Goal: Task Accomplishment & Management: Complete application form

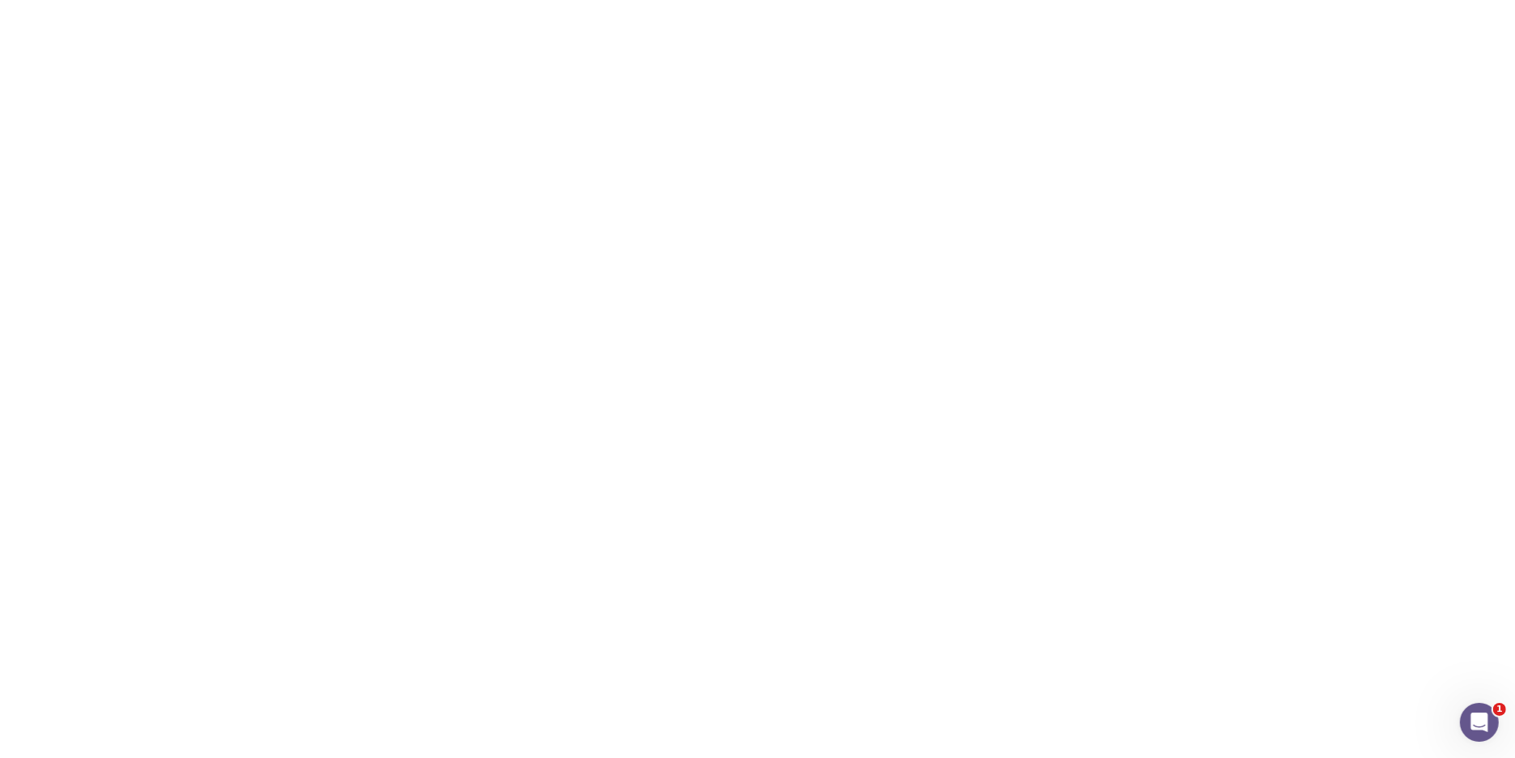
type input "[DATE]"
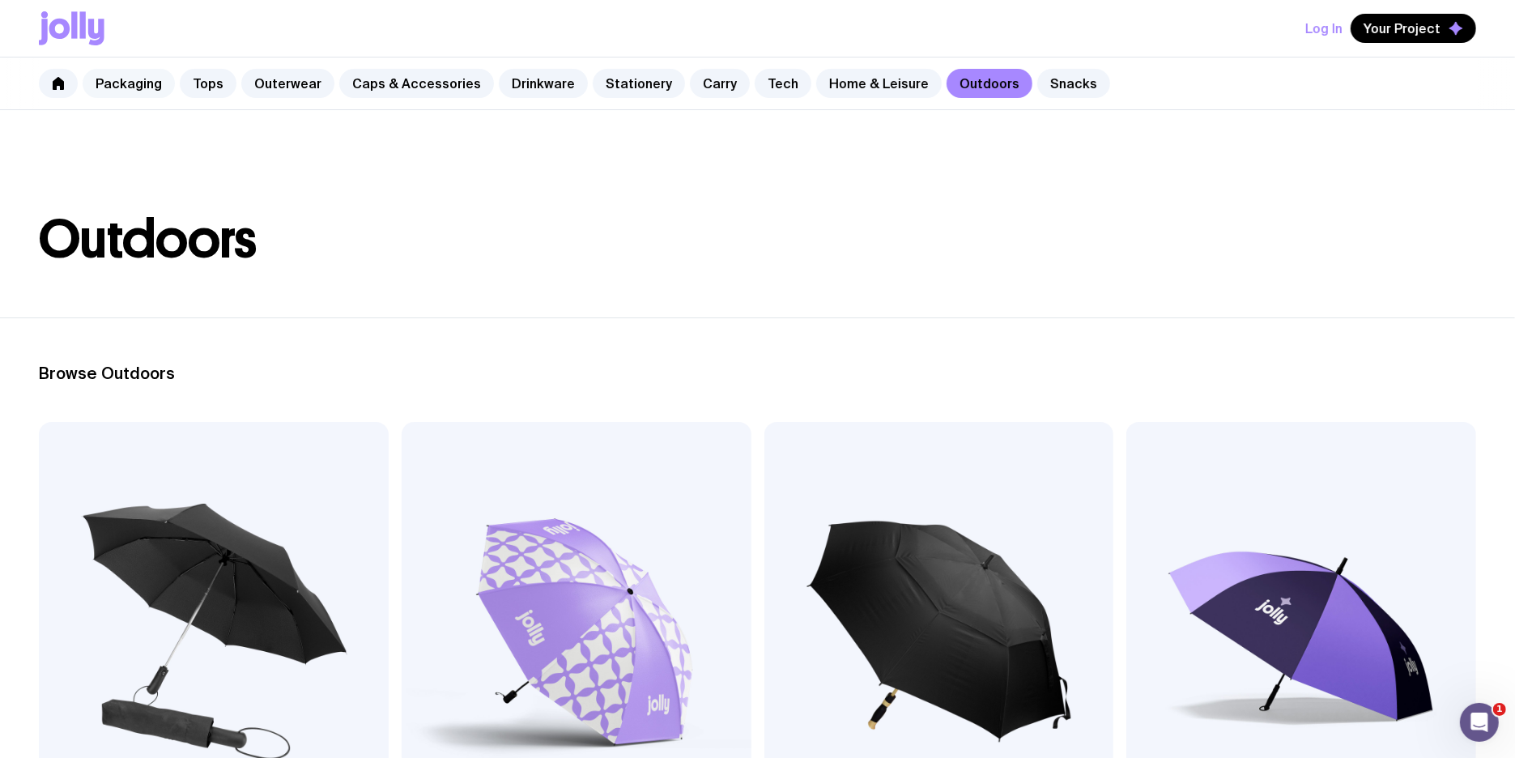
click at [144, 93] on link "Packaging" at bounding box center [129, 83] width 92 height 29
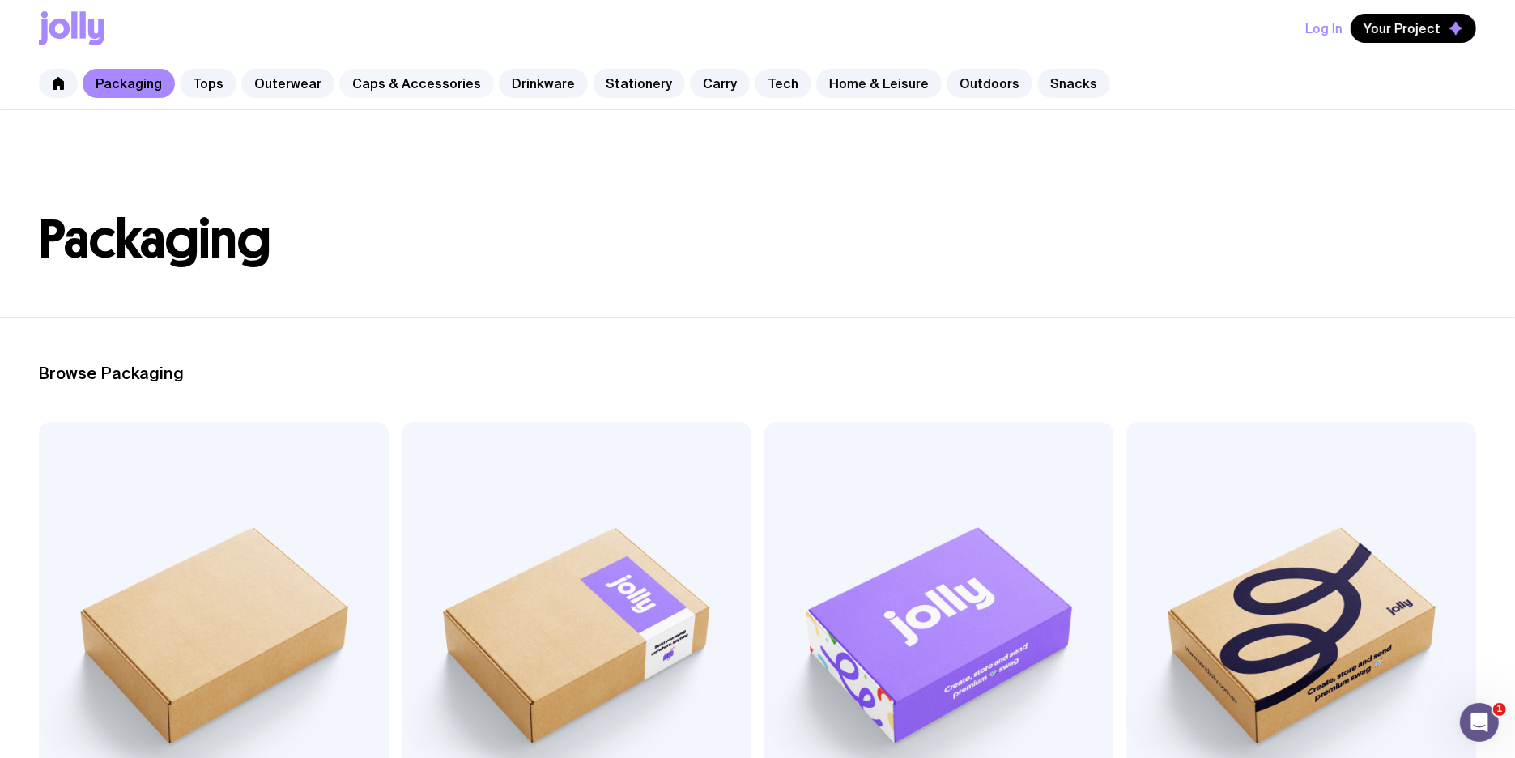
click at [422, 86] on link "Caps & Accessories" at bounding box center [416, 83] width 155 height 29
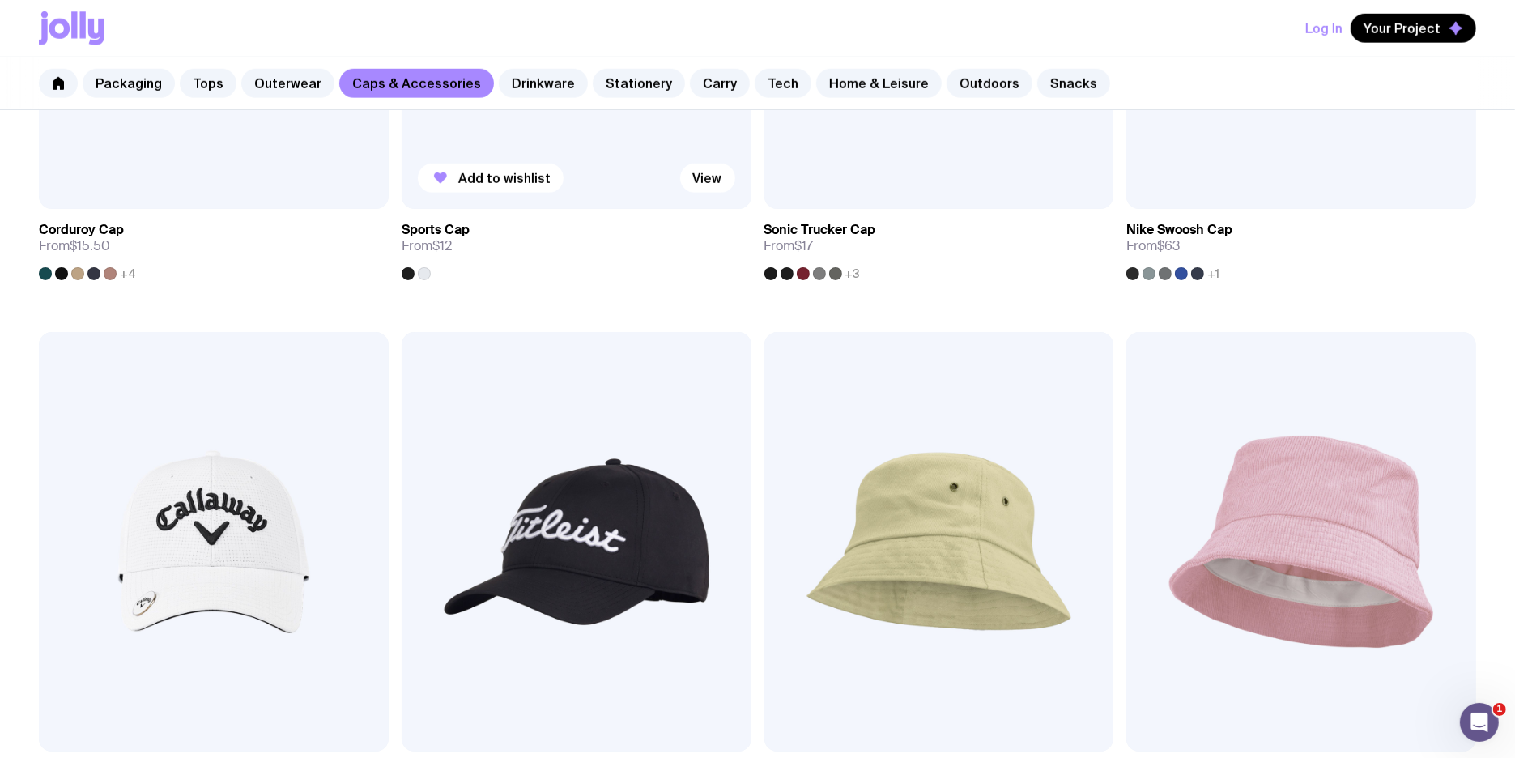
scroll to position [1318, 0]
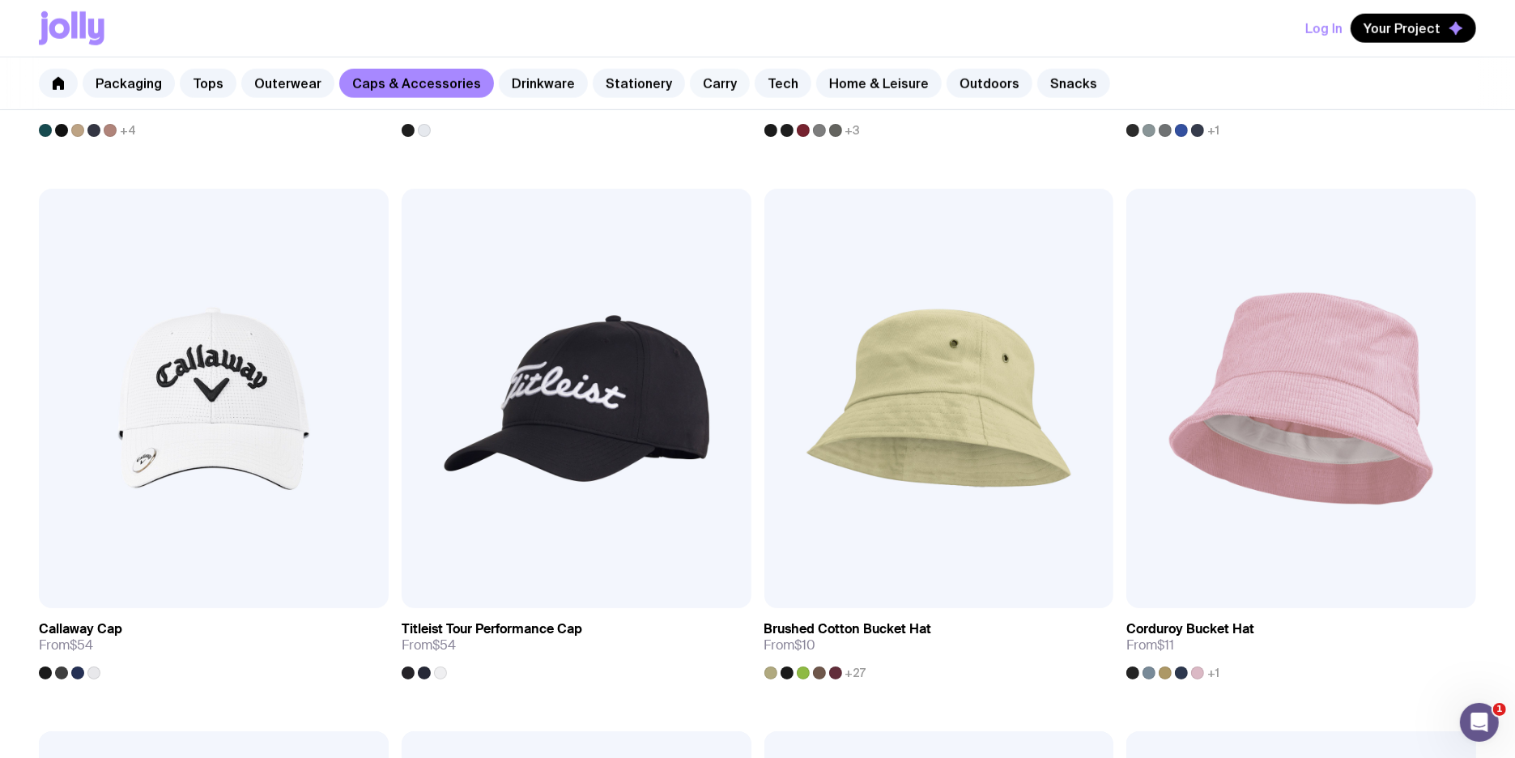
click at [717, 84] on link "Carry" at bounding box center [720, 83] width 60 height 29
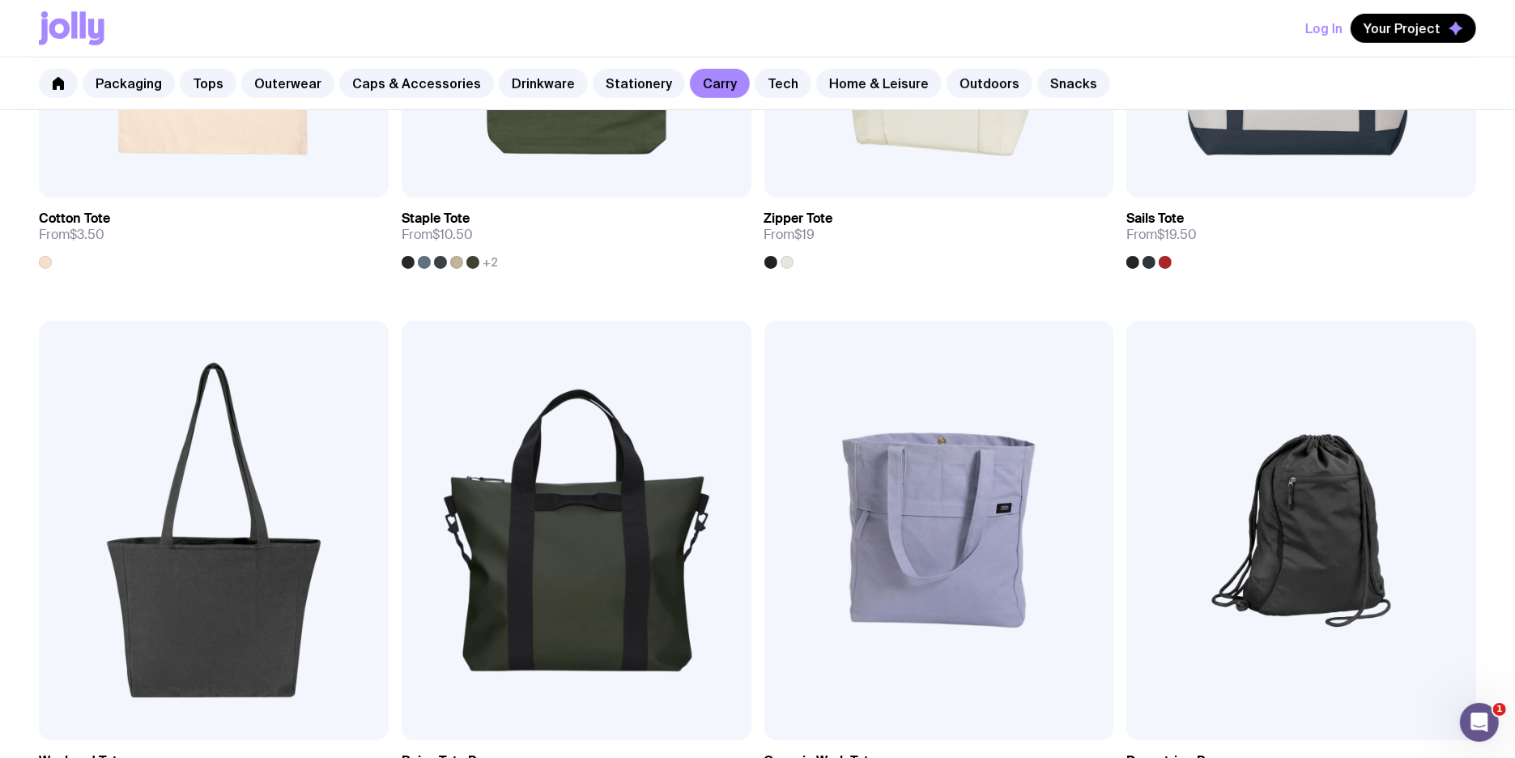
scroll to position [654, 0]
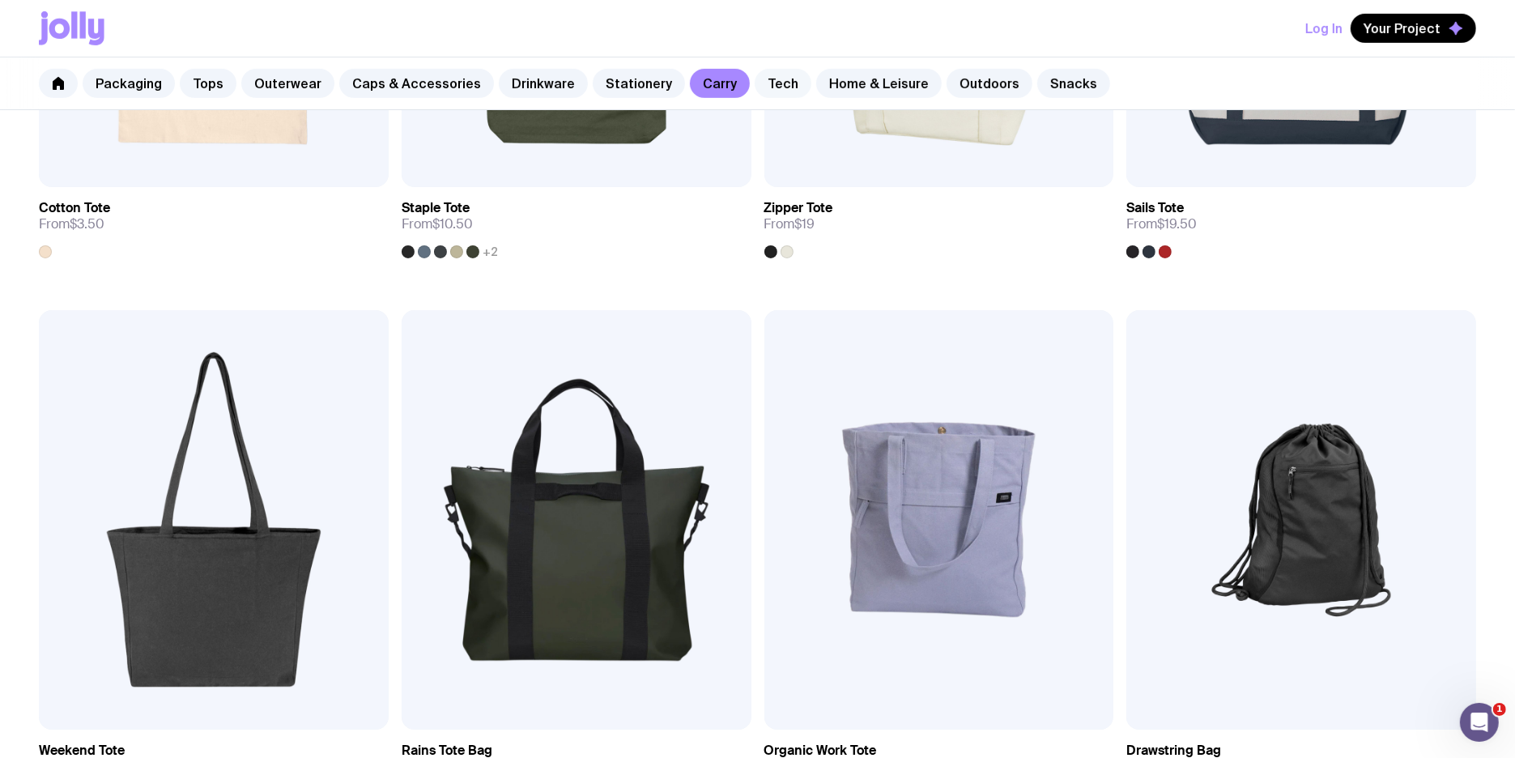
click at [755, 83] on link "Tech" at bounding box center [783, 83] width 57 height 29
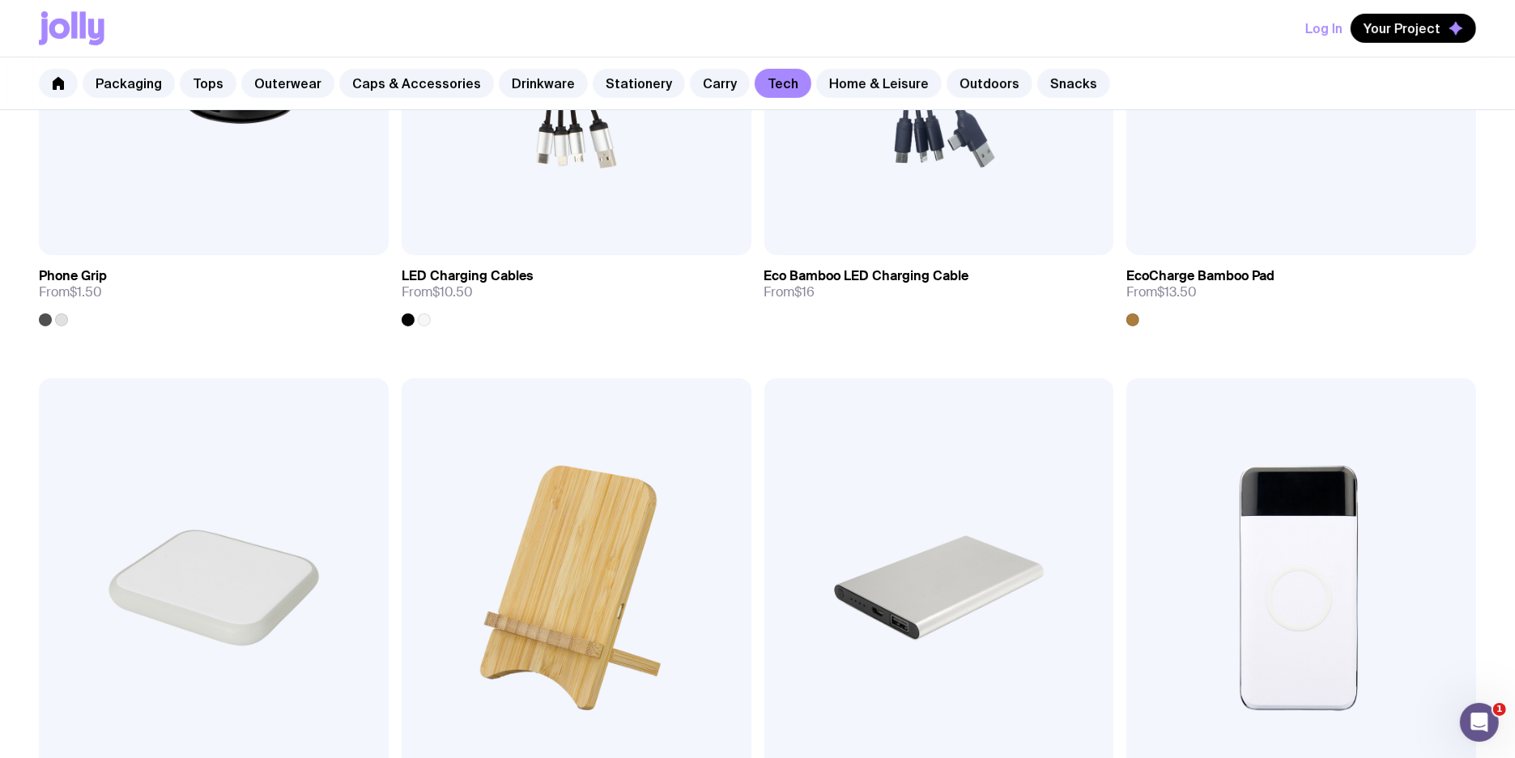
scroll to position [530, 0]
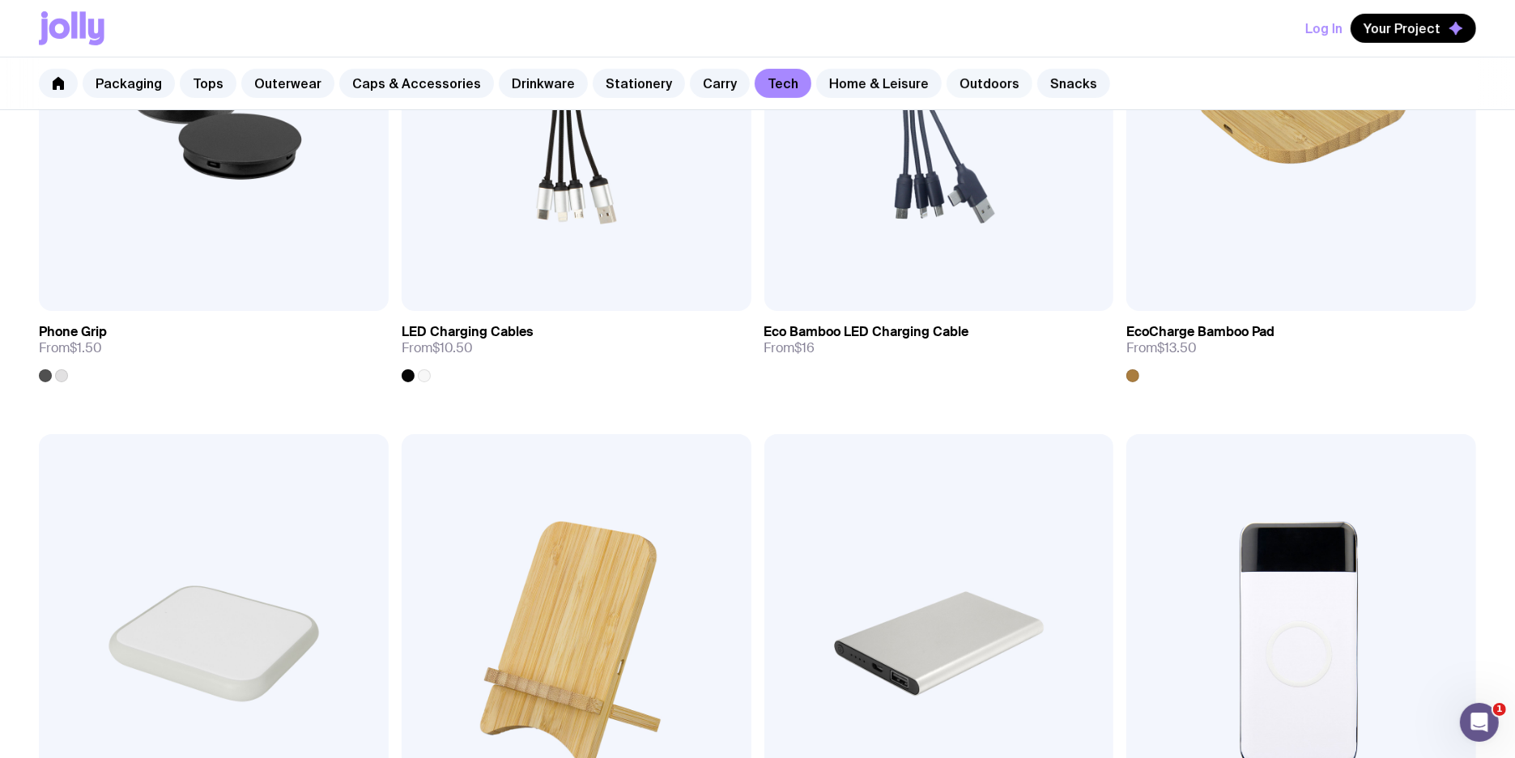
click at [965, 84] on link "Outdoors" at bounding box center [990, 83] width 86 height 29
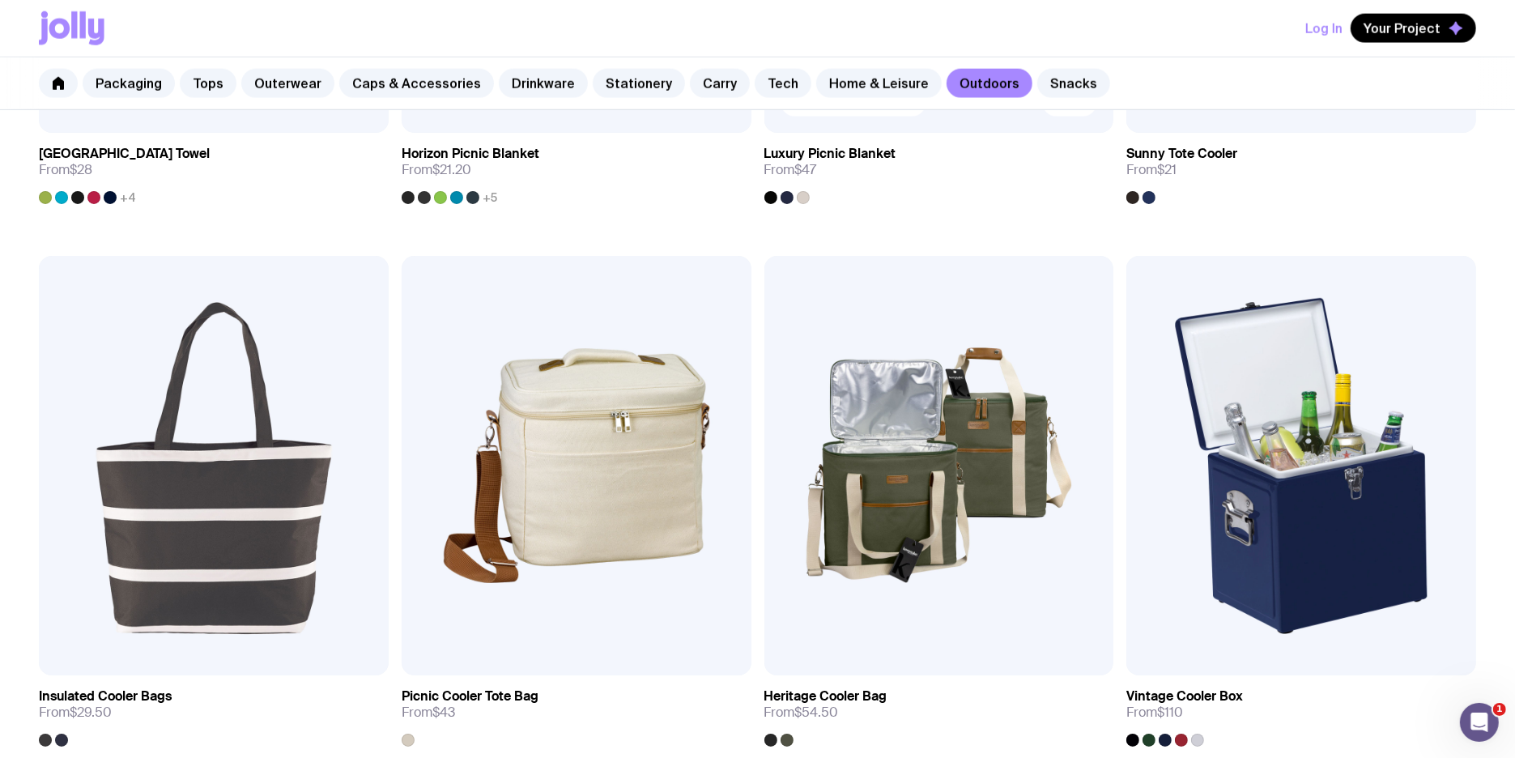
scroll to position [1979, 0]
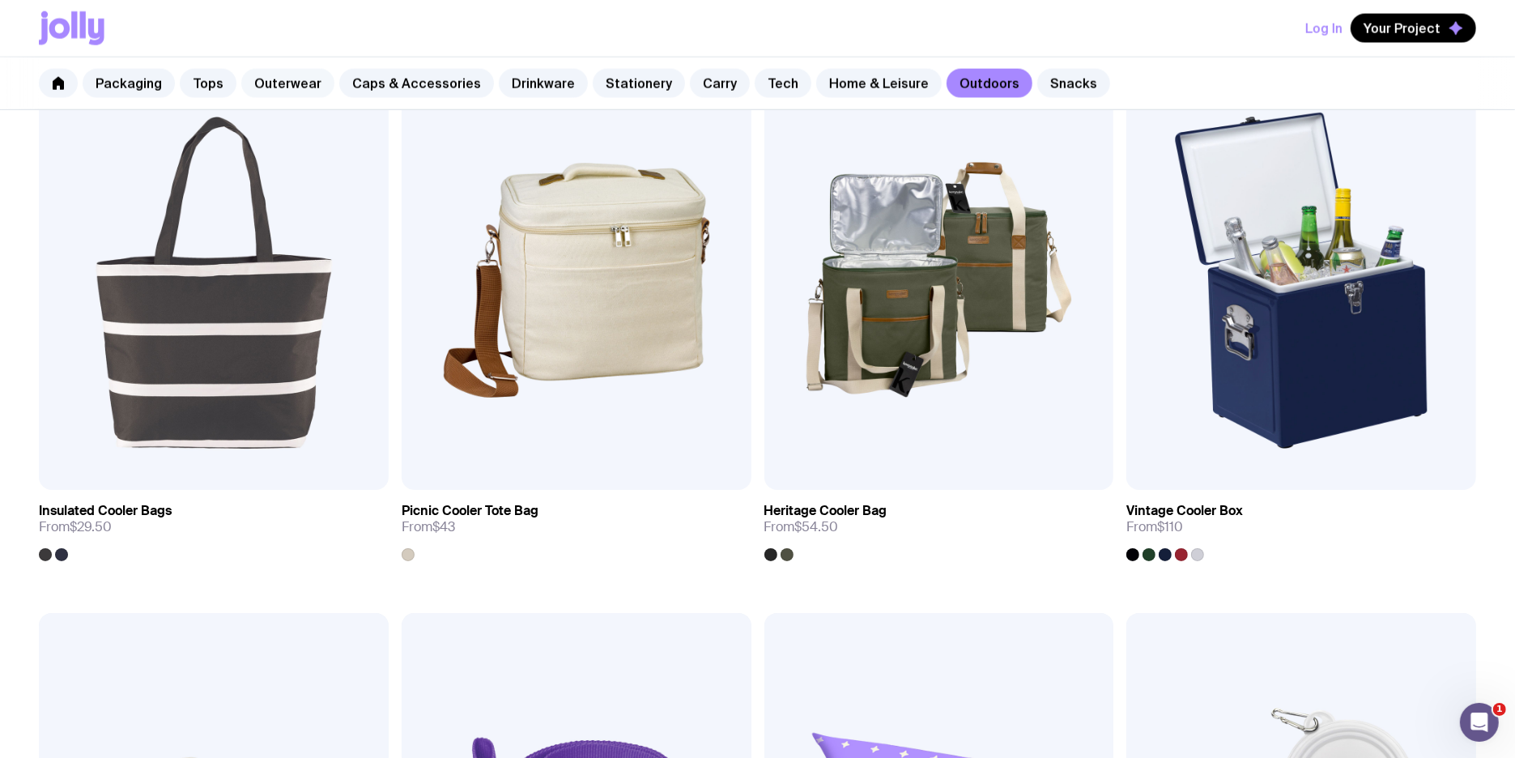
click at [249, 89] on link "Outerwear" at bounding box center [287, 83] width 93 height 29
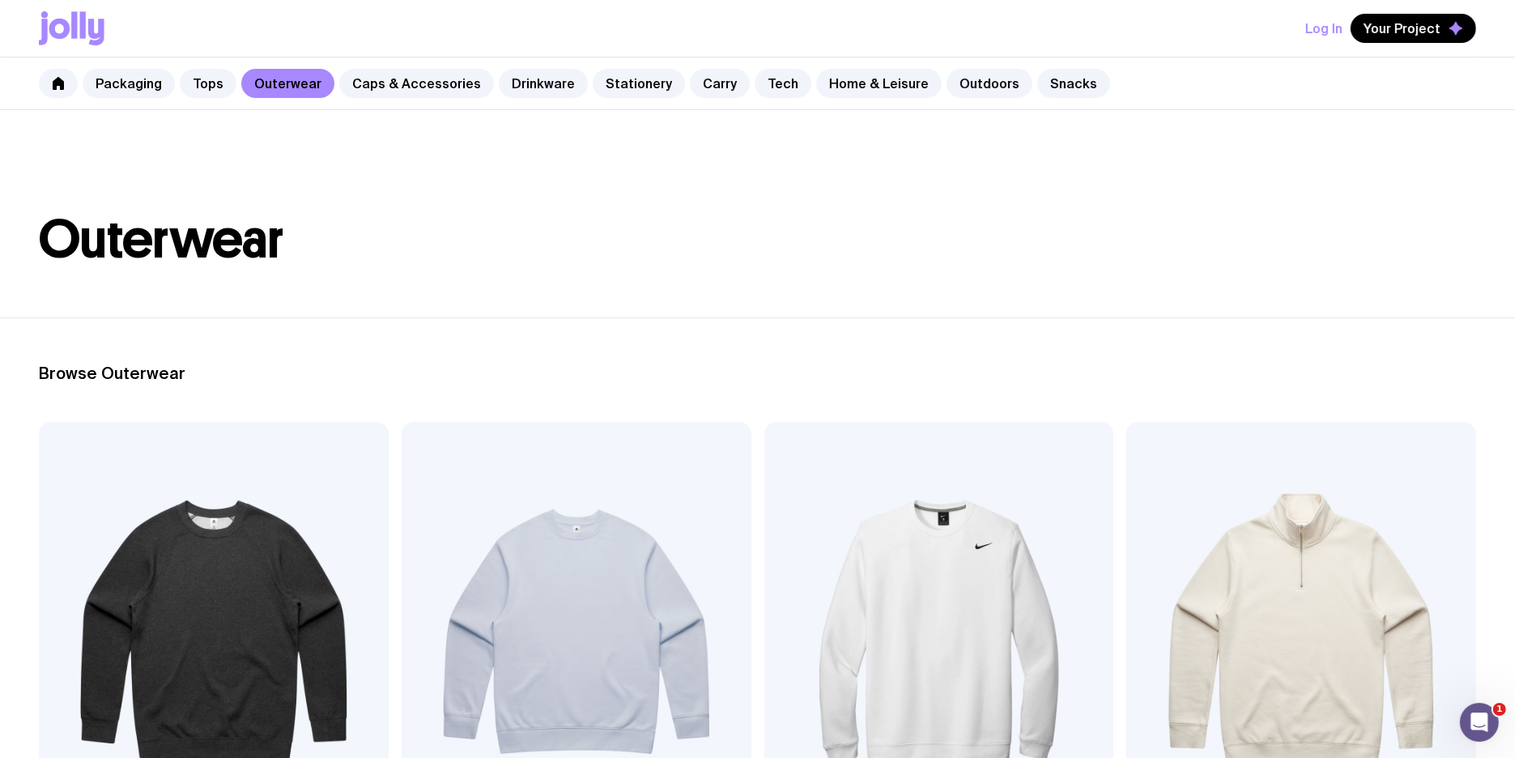
click at [1034, 98] on div "Packaging Tops Outerwear Caps & Accessories Drinkware Stationery Carry Tech Hom…" at bounding box center [757, 83] width 1515 height 53
click at [1037, 90] on link "Snacks" at bounding box center [1073, 83] width 73 height 29
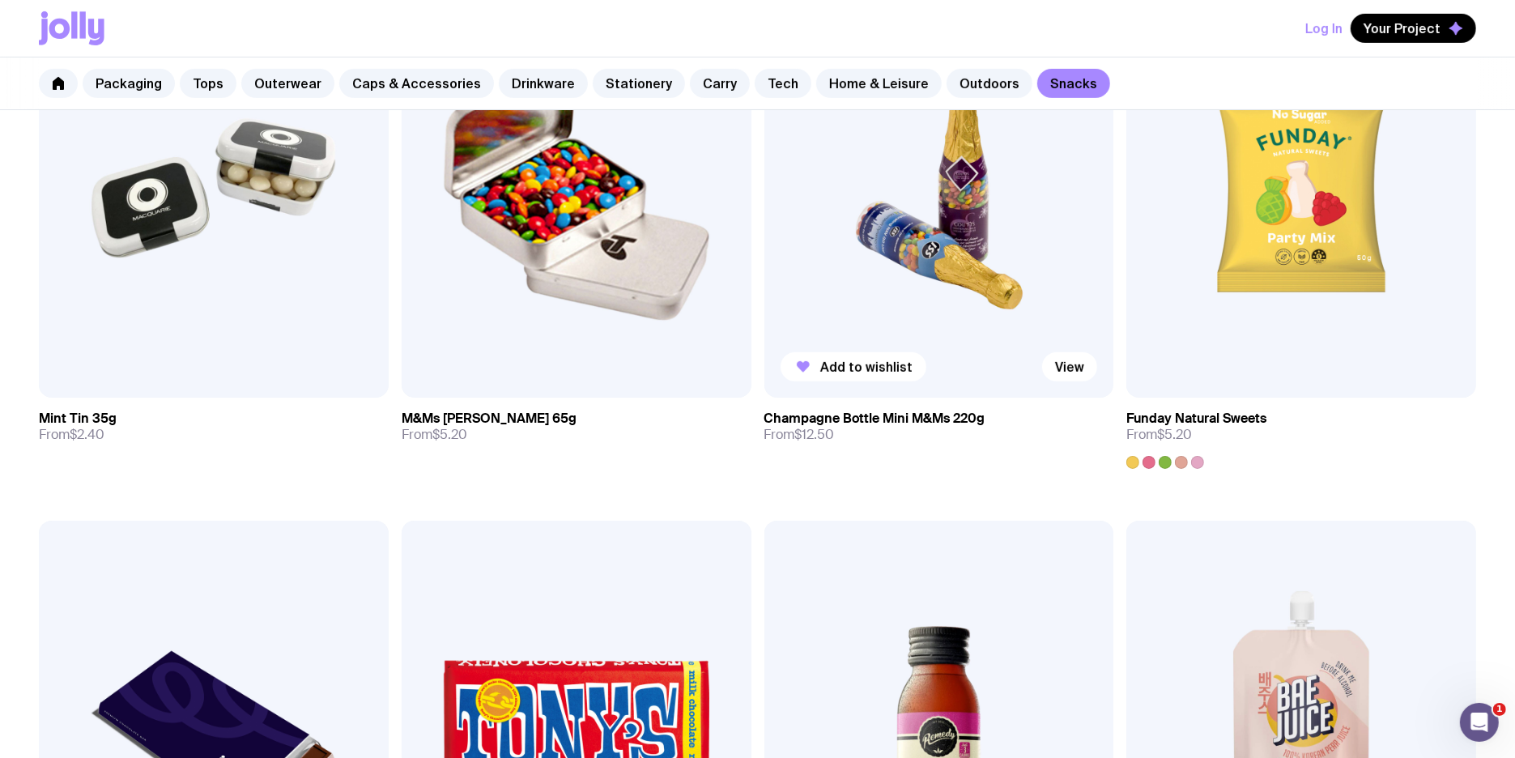
scroll to position [832, 0]
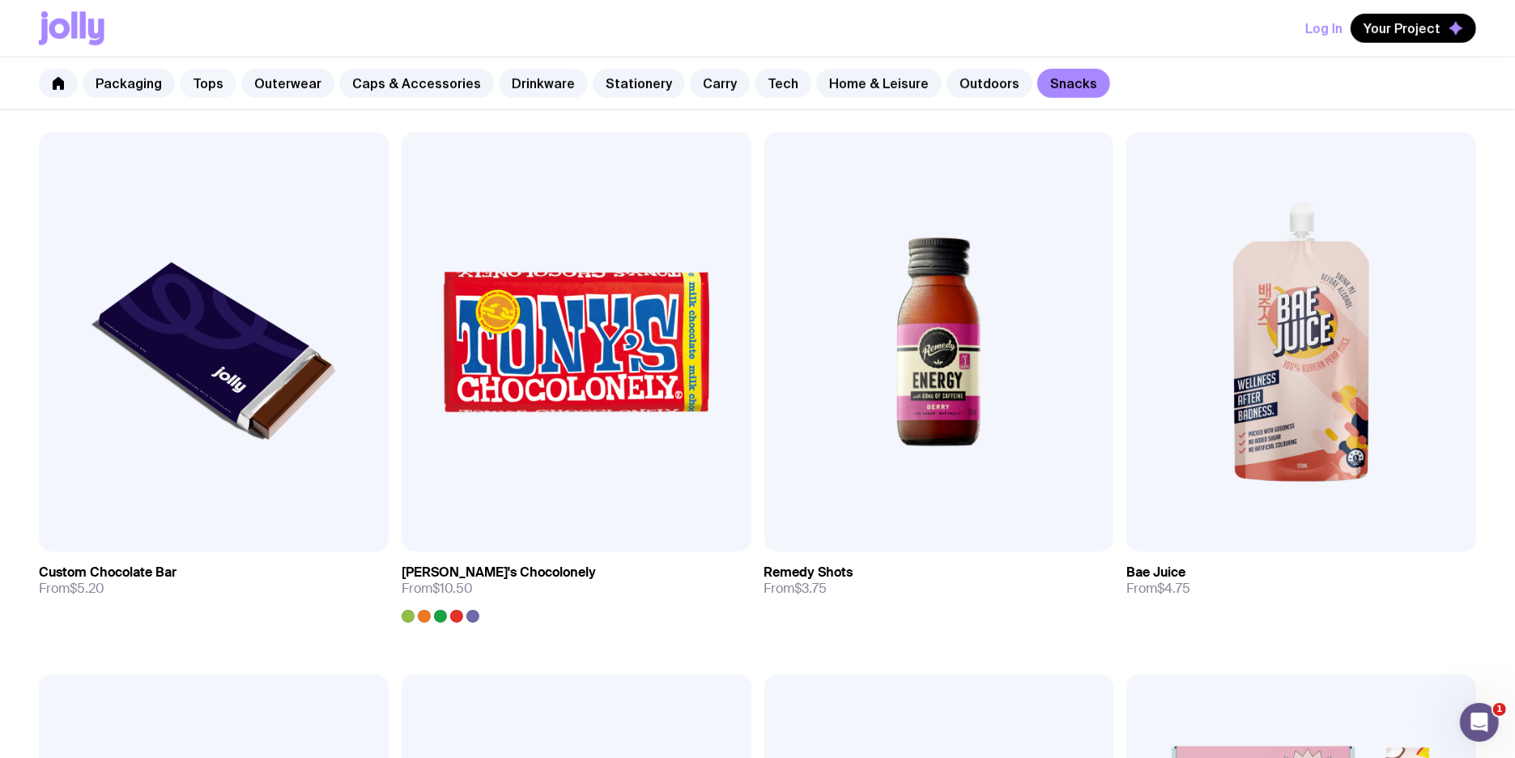
click at [206, 92] on link "Tops" at bounding box center [208, 83] width 57 height 29
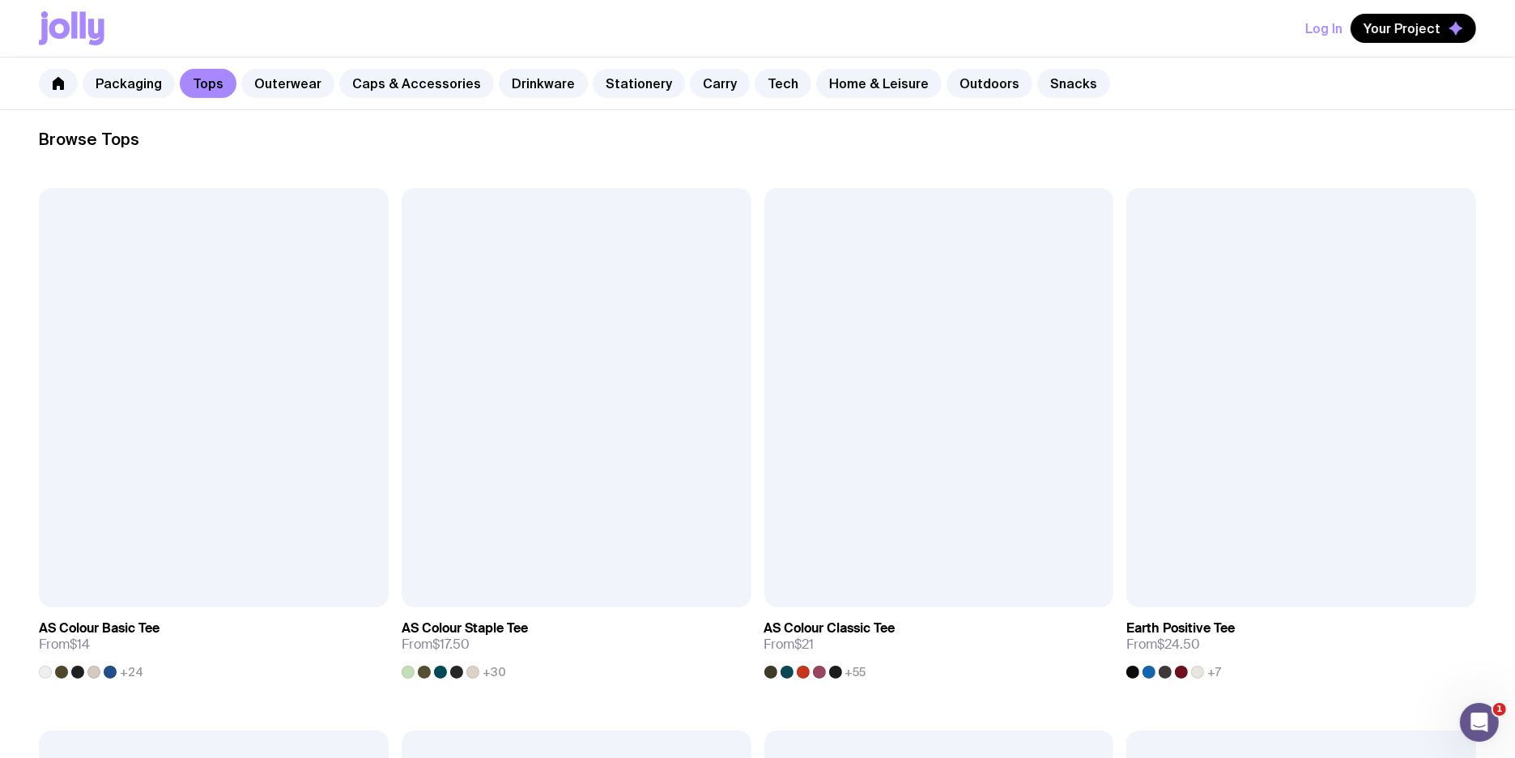
scroll to position [653, 0]
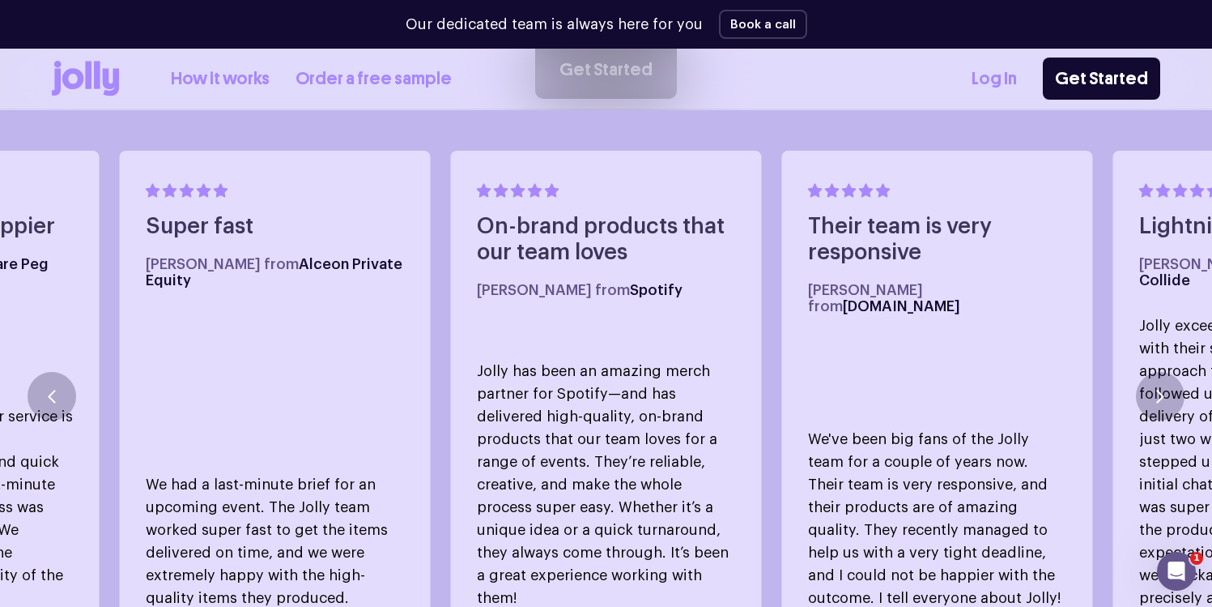
scroll to position [892, 0]
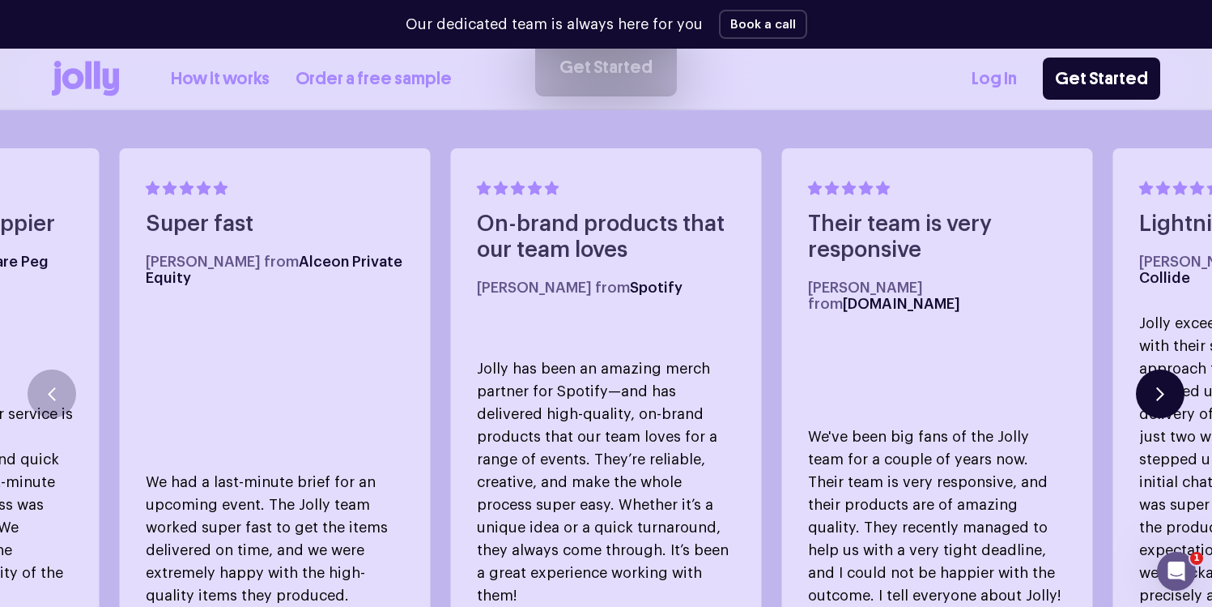
click at [1169, 378] on button "button" at bounding box center [1160, 393] width 49 height 49
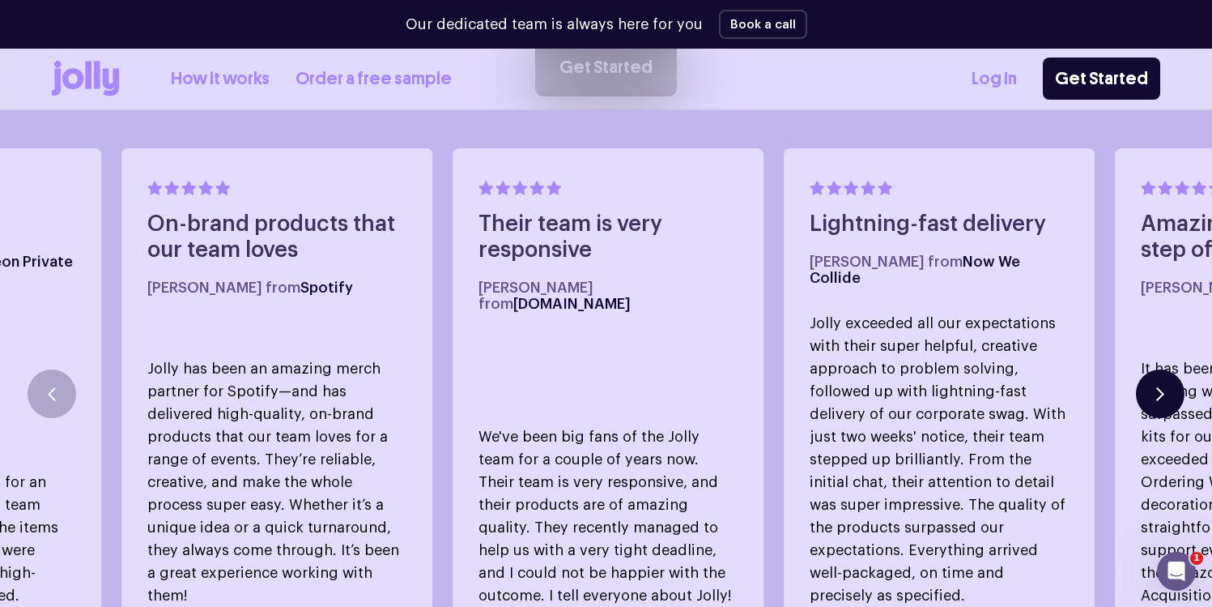
click at [1166, 378] on button "button" at bounding box center [1160, 393] width 49 height 49
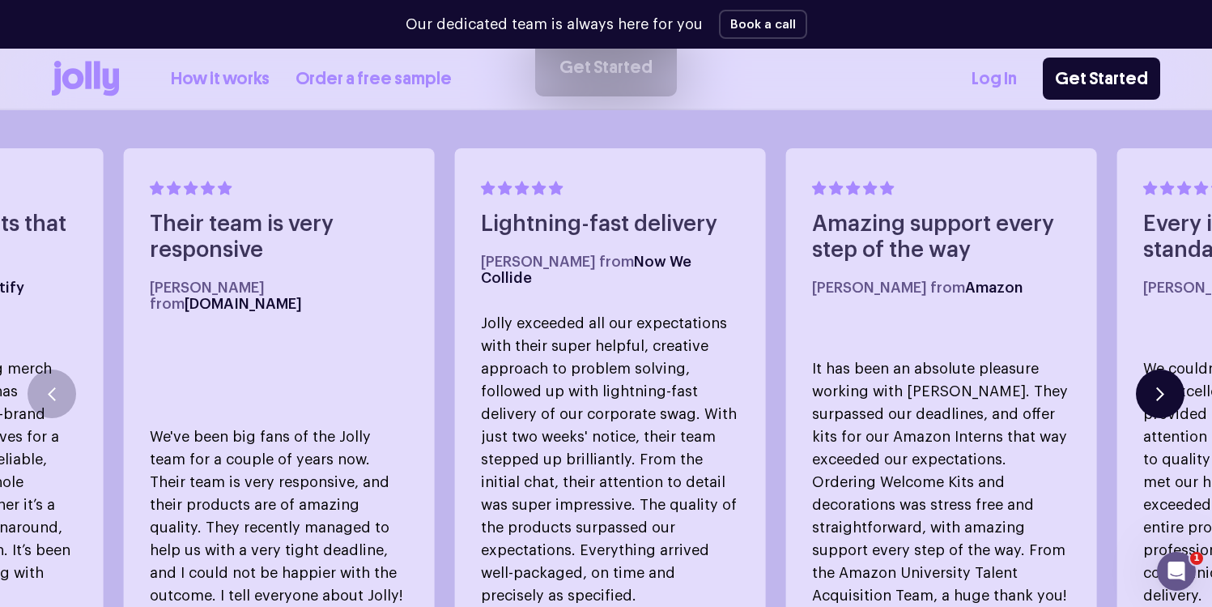
click at [1165, 377] on button "button" at bounding box center [1160, 393] width 49 height 49
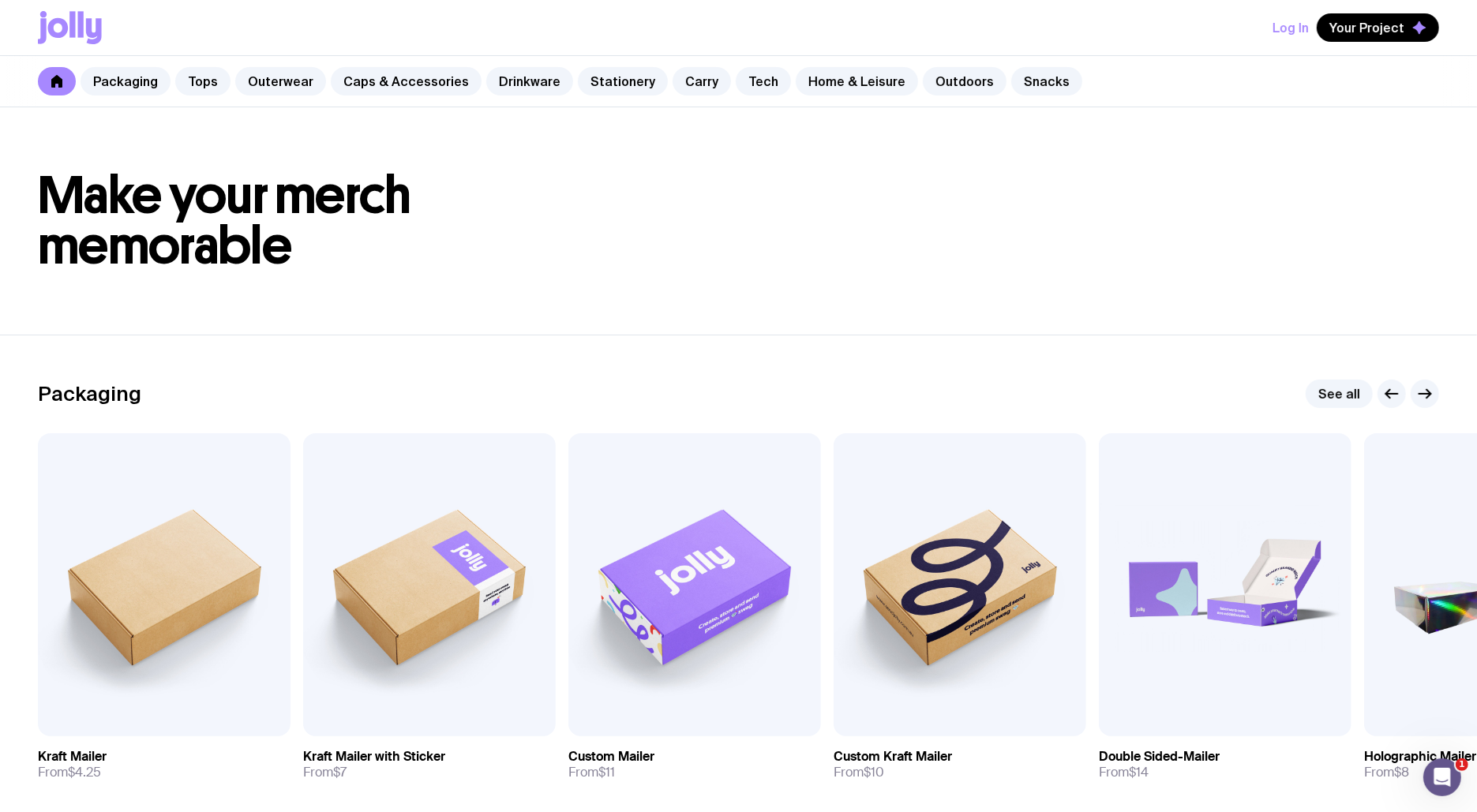
click at [1174, 100] on div "Packaging Tops Outerwear Caps & Accessories Drinkware Stationery Carry Tech Hom…" at bounding box center [738, 81] width 1477 height 52
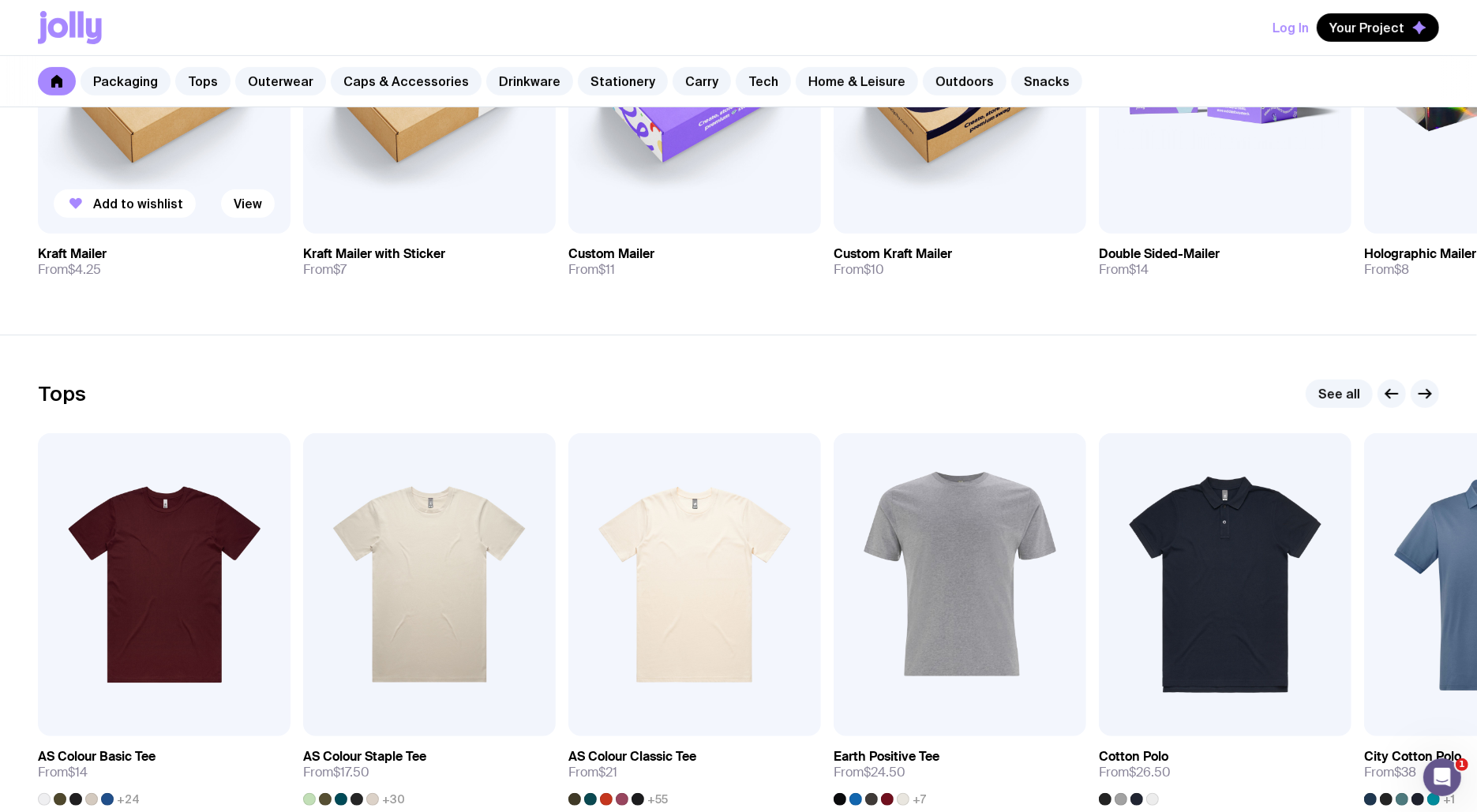
scroll to position [580, 0]
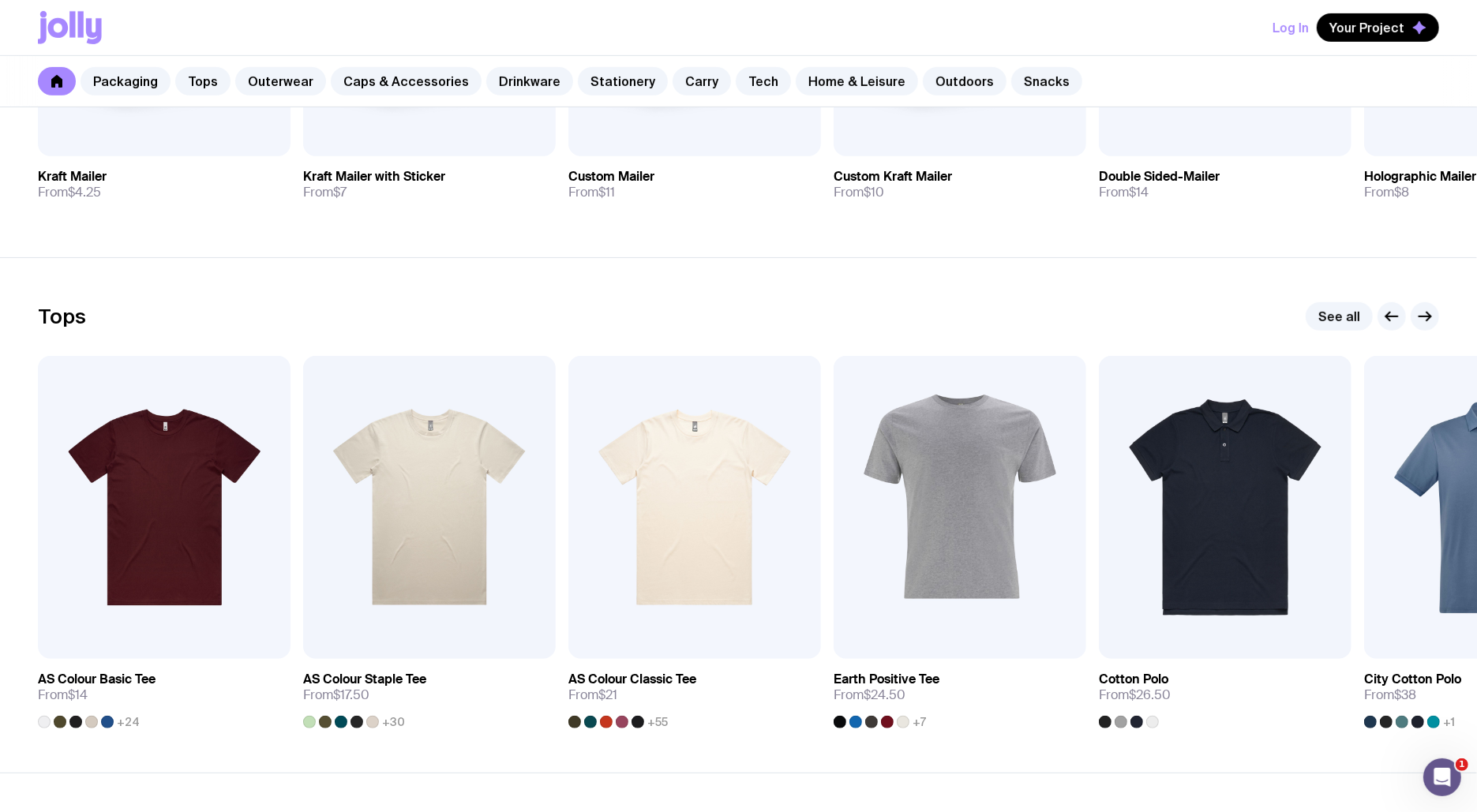
click at [60, 85] on icon at bounding box center [57, 81] width 11 height 13
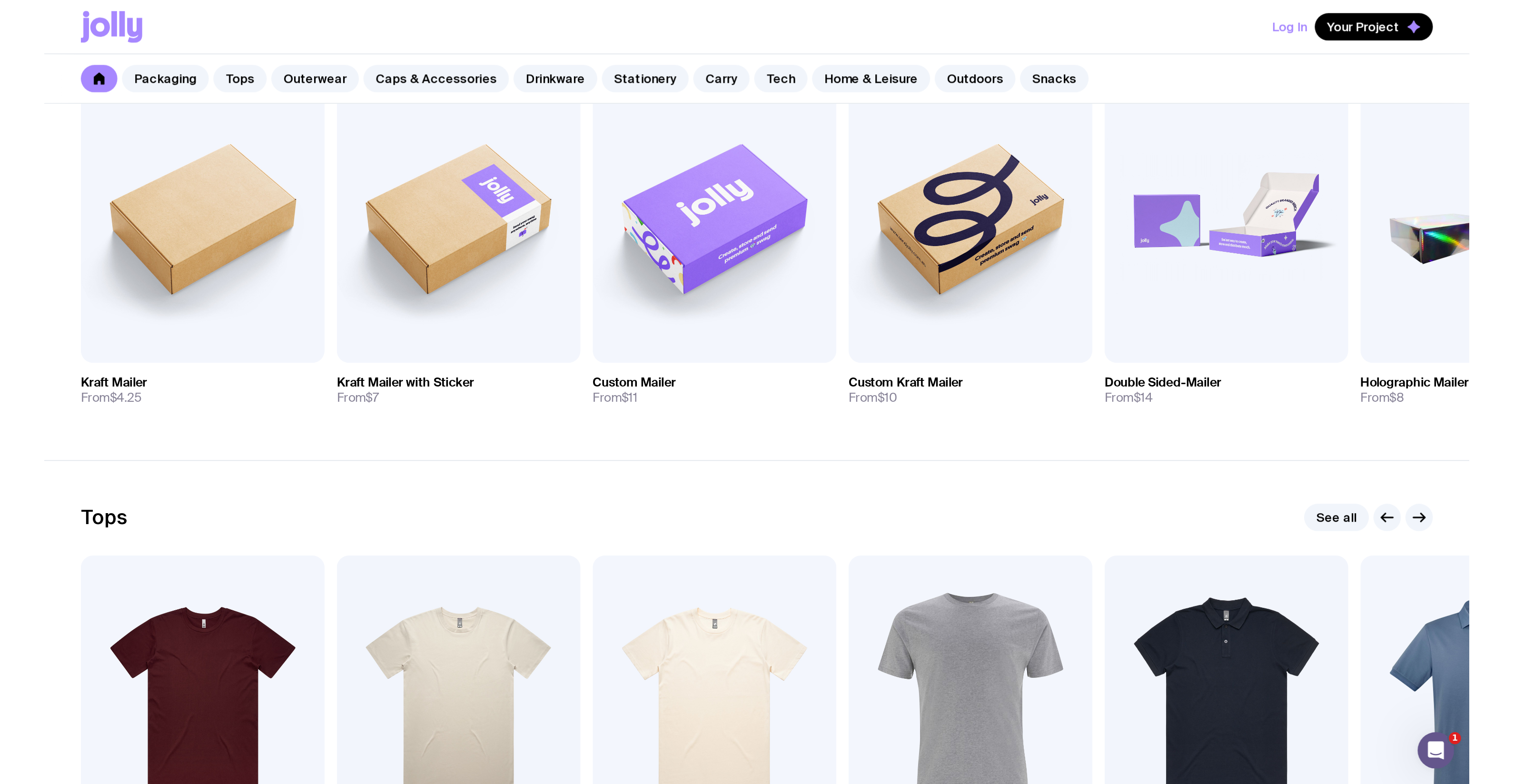
scroll to position [0, 0]
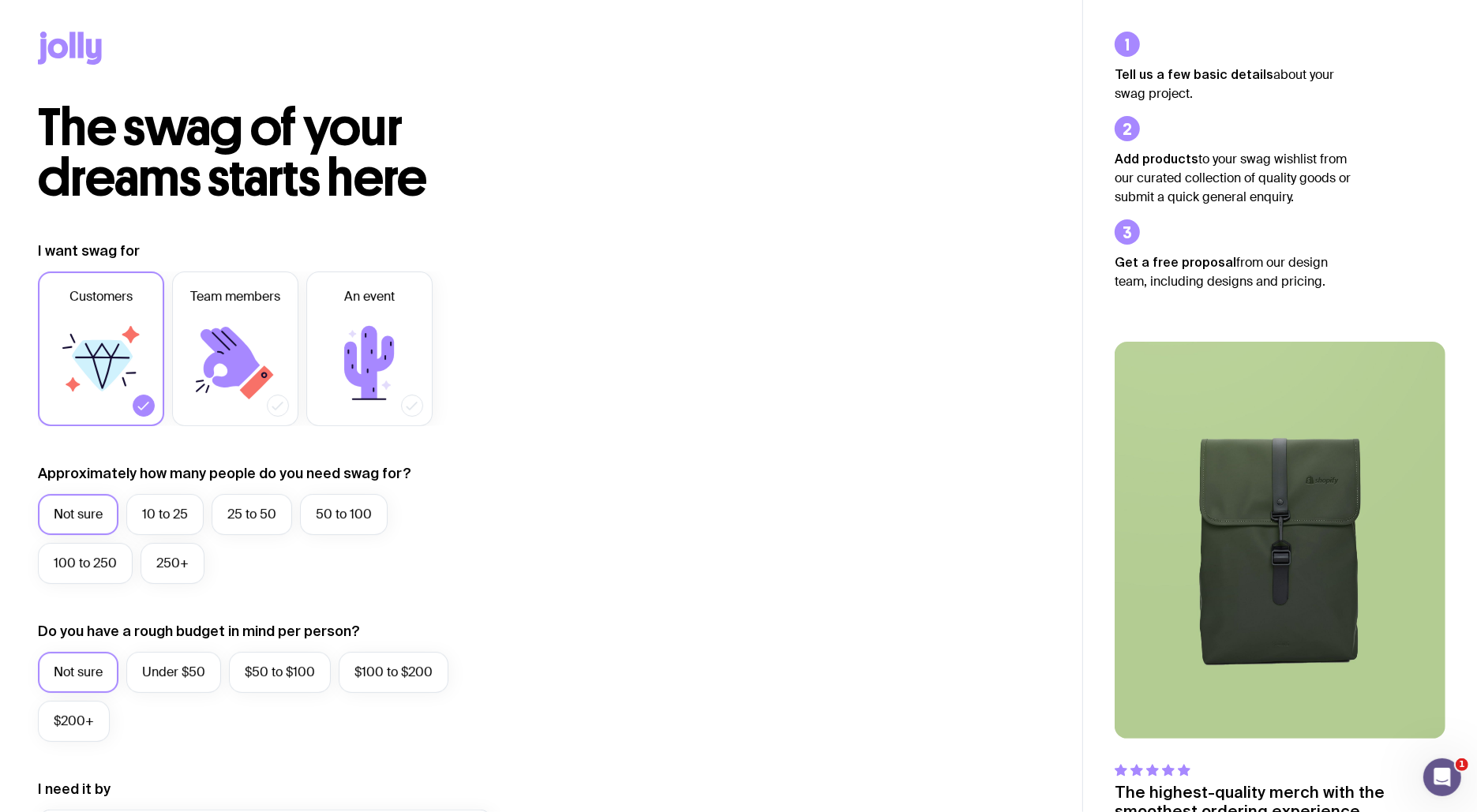
click at [517, 315] on div "I want swag for Customers Team members An event Approximately how many people d…" at bounding box center [541, 757] width 1007 height 1031
click at [360, 310] on label "An event" at bounding box center [369, 349] width 127 height 155
click at [0, 0] on input "An event" at bounding box center [0, 0] width 0 height 0
click at [276, 311] on label "Team members" at bounding box center [236, 349] width 127 height 155
click at [0, 0] on input "Team members" at bounding box center [0, 0] width 0 height 0
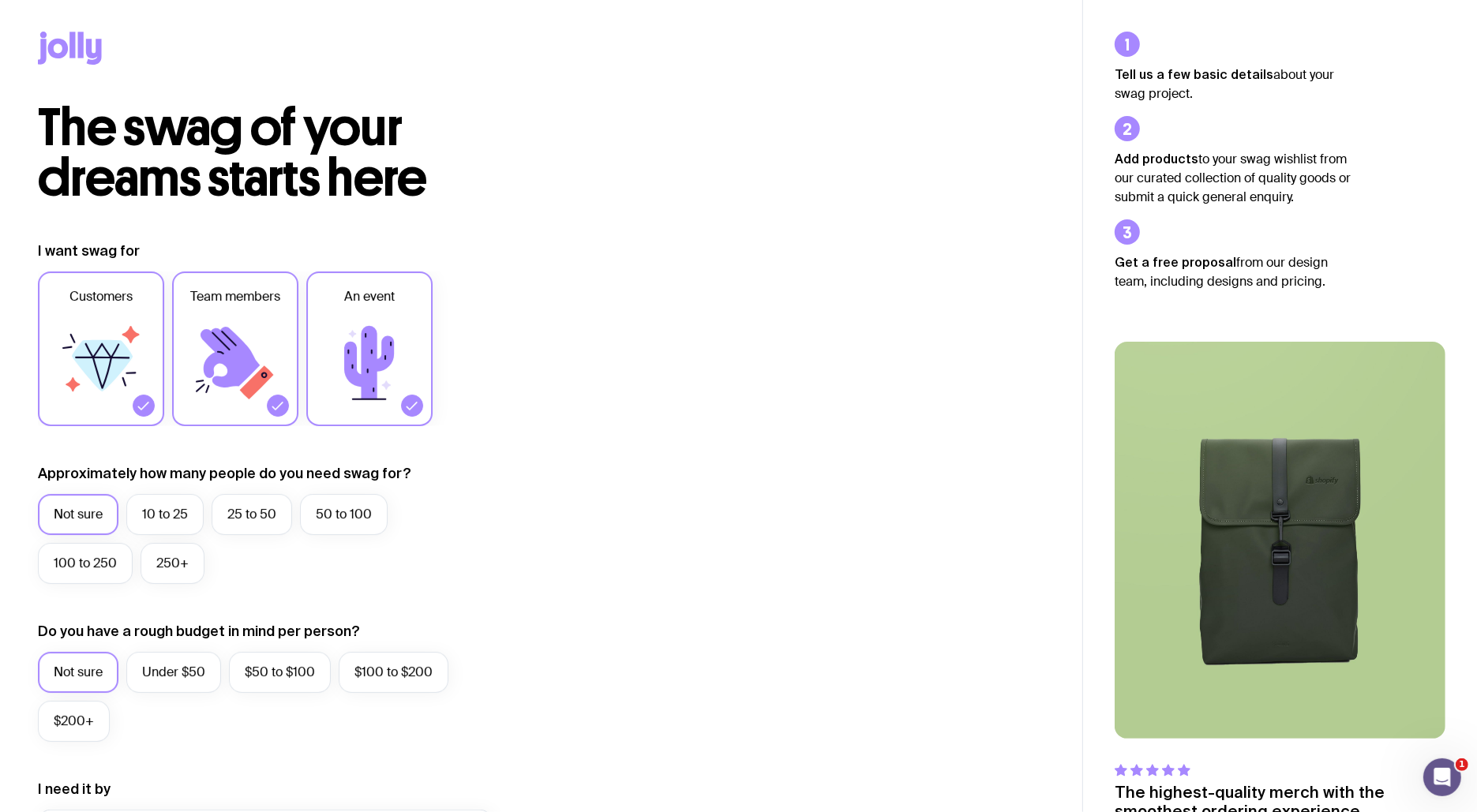
click at [164, 315] on div "Customers Team members An event" at bounding box center [265, 349] width 454 height 155
click at [228, 318] on icon at bounding box center [235, 363] width 95 height 95
click at [0, 0] on input "Team members" at bounding box center [0, 0] width 0 height 0
click at [112, 325] on icon at bounding box center [100, 363] width 95 height 95
click at [0, 0] on input "Customers" at bounding box center [0, 0] width 0 height 0
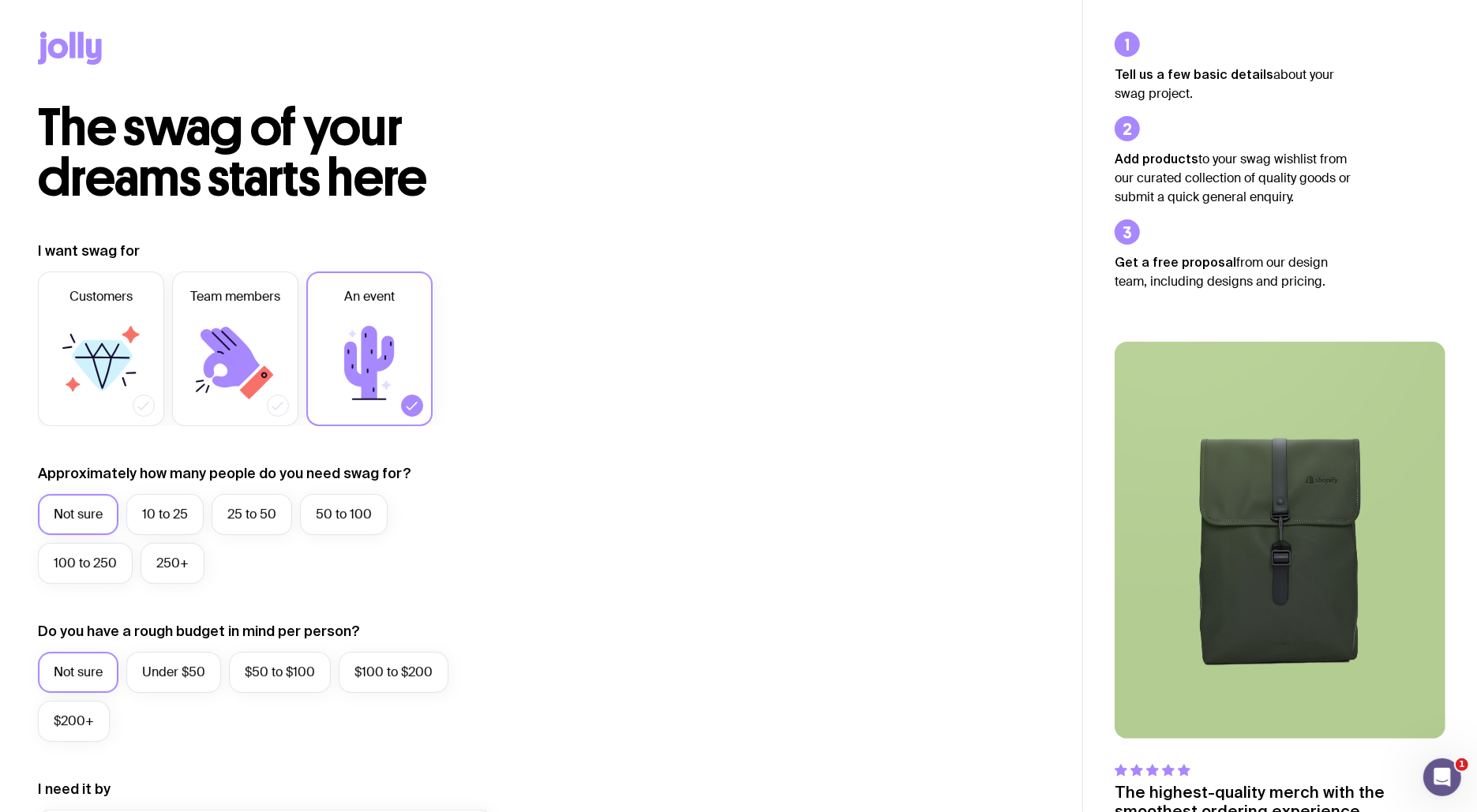
click at [300, 327] on div "Customers Team members An event" at bounding box center [265, 349] width 454 height 155
click at [355, 319] on icon at bounding box center [369, 363] width 95 height 95
click at [0, 0] on input "An event" at bounding box center [0, 0] width 0 height 0
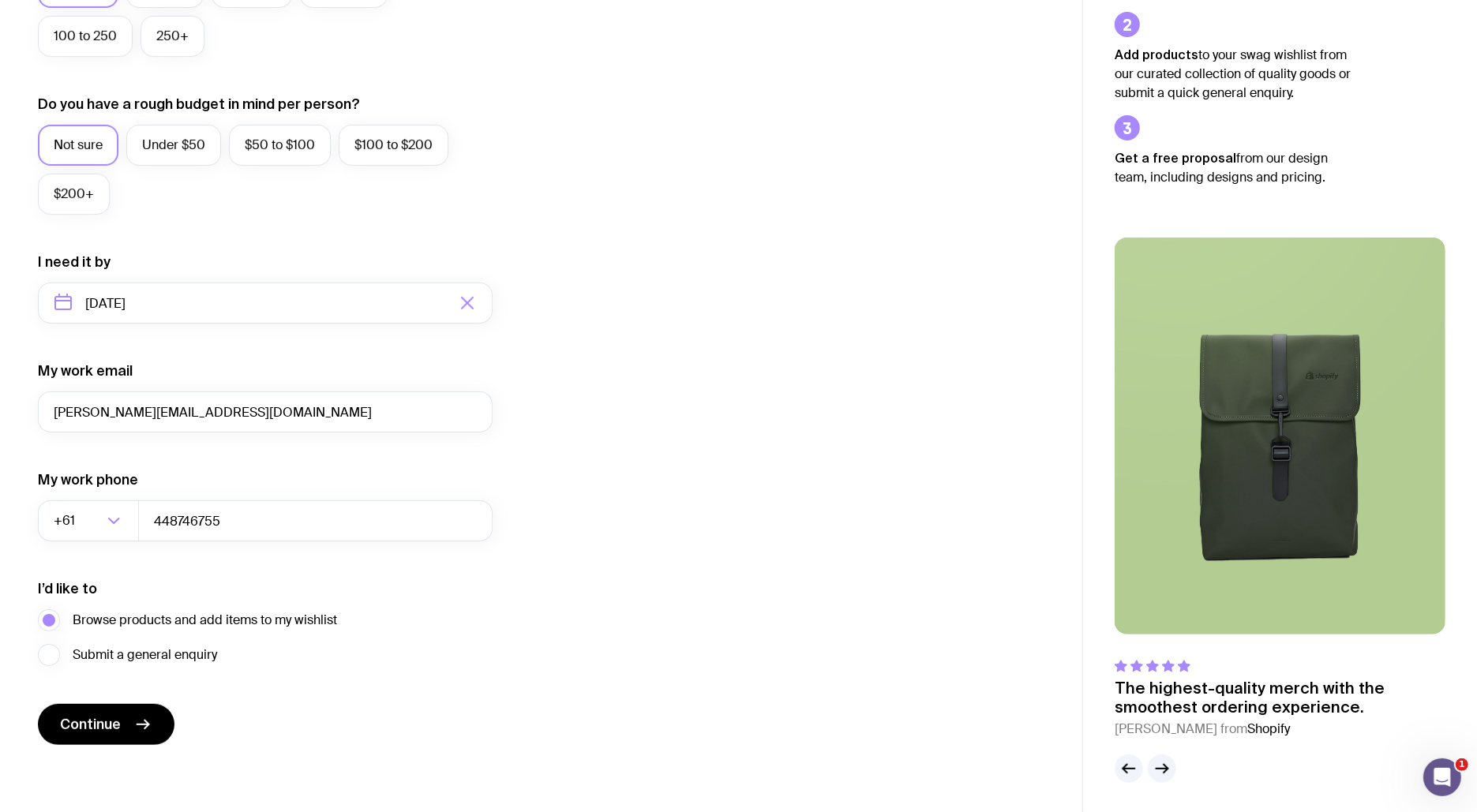
scroll to position [529, 0]
